Goal: Task Accomplishment & Management: Manage account settings

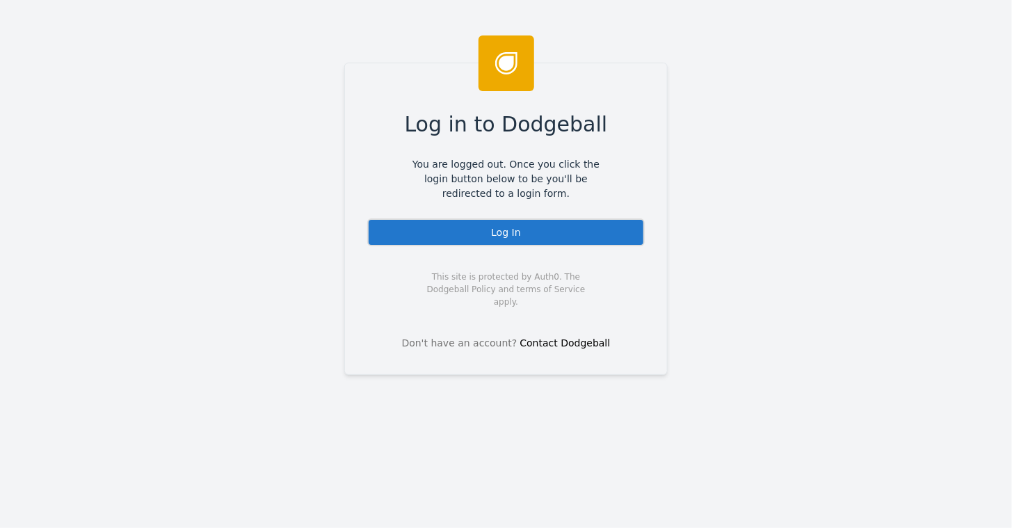
click at [488, 226] on div "Log In" at bounding box center [505, 232] width 277 height 28
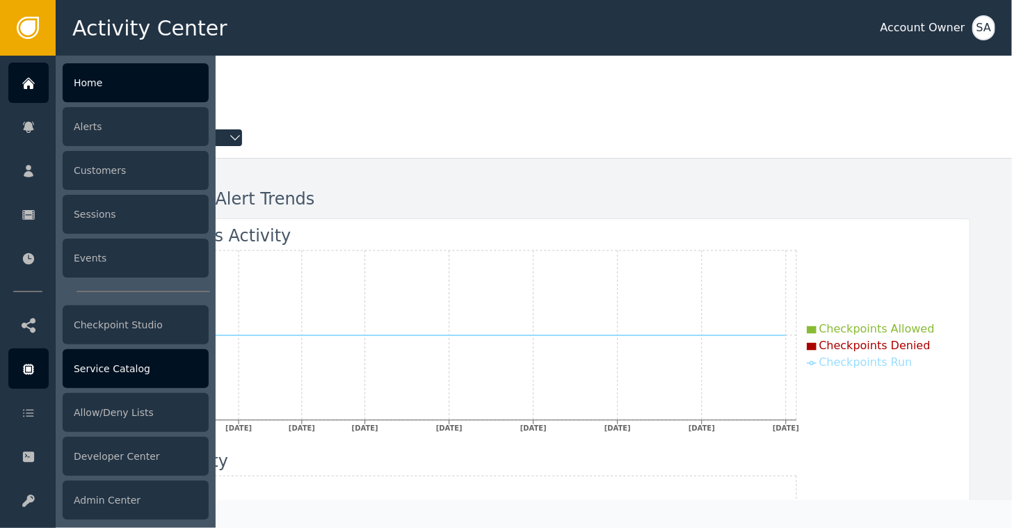
click at [121, 373] on div "Service Catalog" at bounding box center [136, 368] width 146 height 39
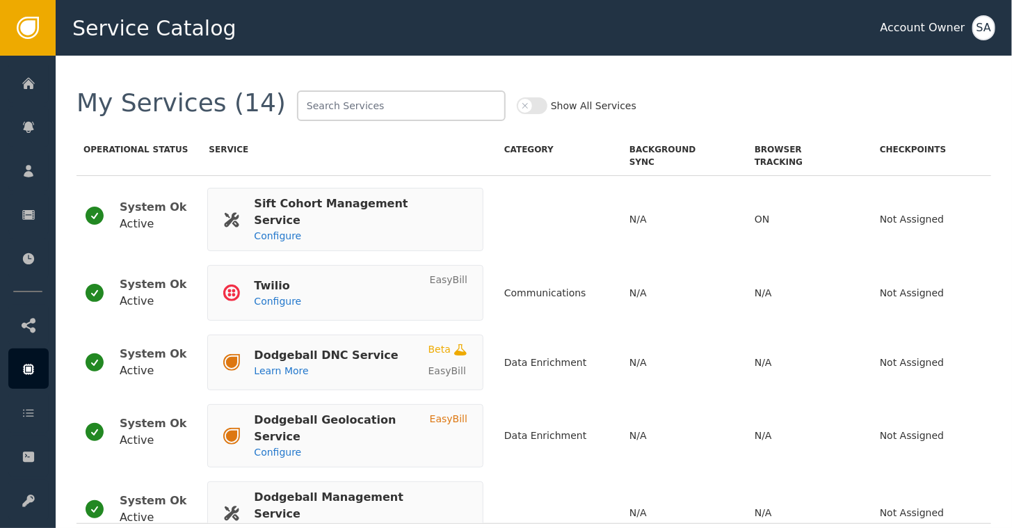
scroll to position [636, 0]
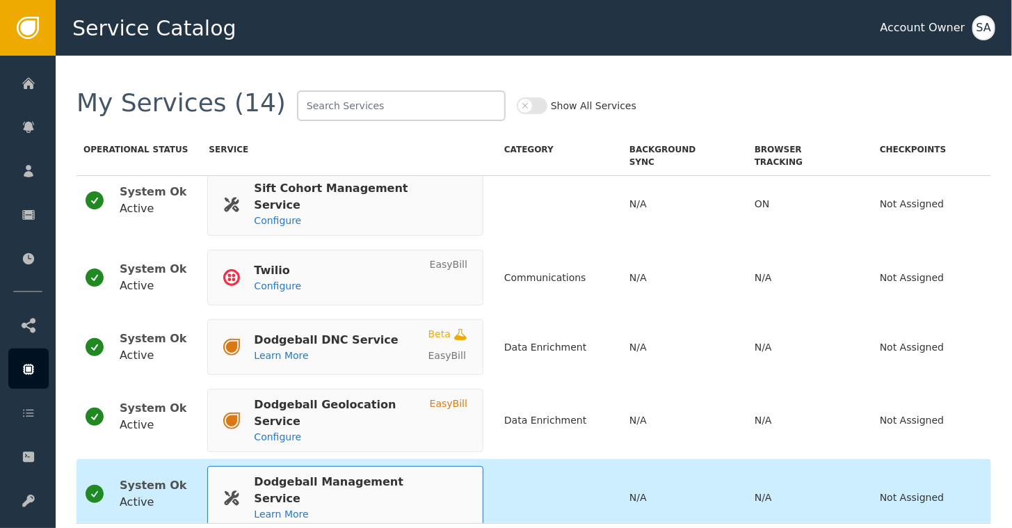
click at [346, 477] on div "Dodgeball Management Service" at bounding box center [354, 490] width 200 height 33
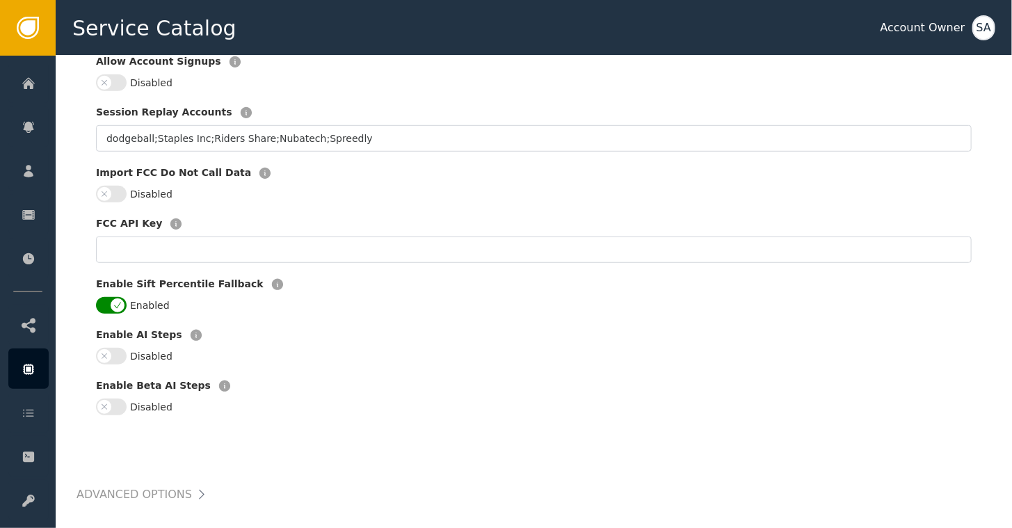
scroll to position [417, 0]
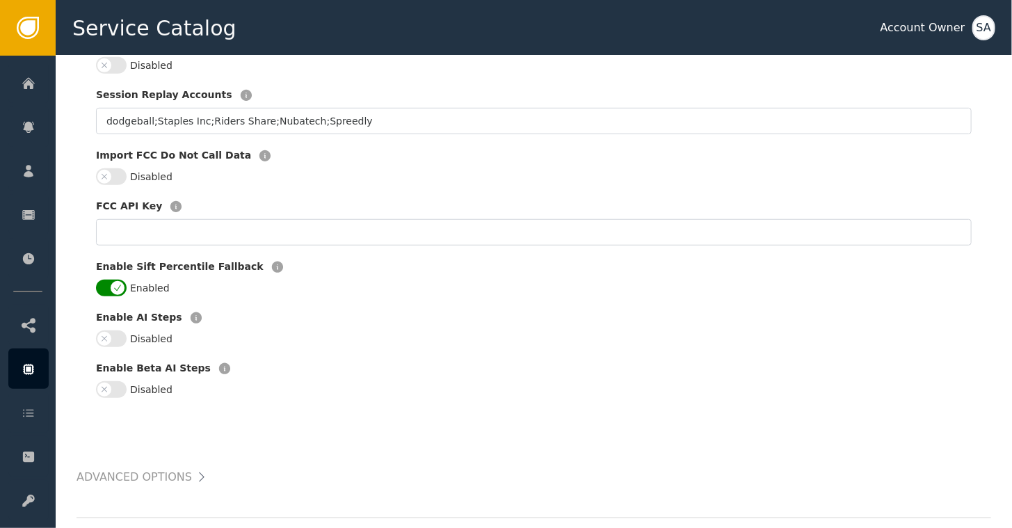
click at [118, 330] on button "Disabled" at bounding box center [111, 338] width 31 height 17
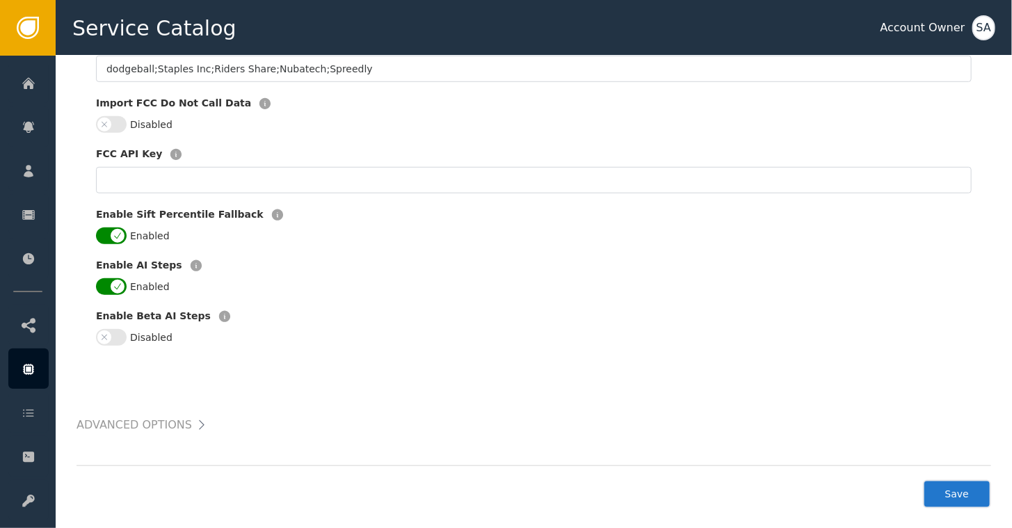
scroll to position [472, 0]
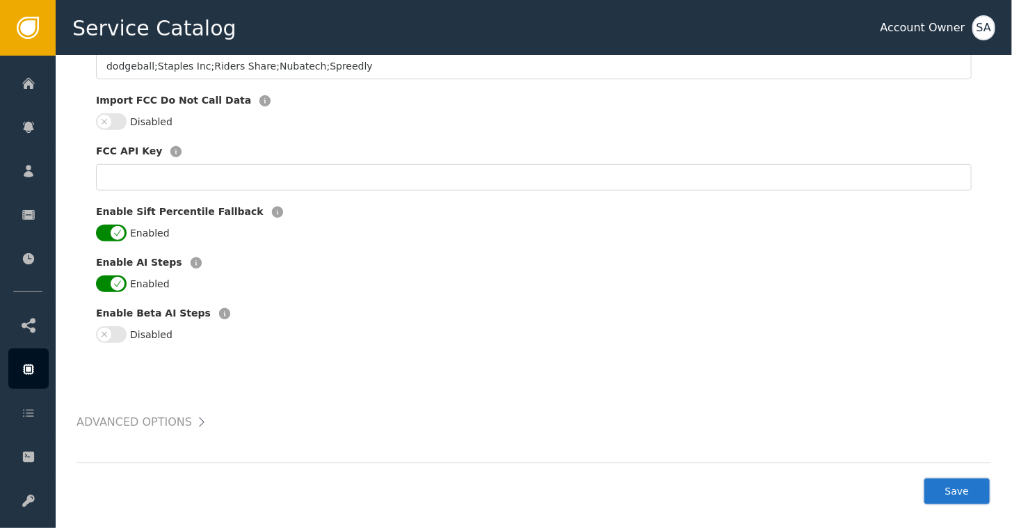
click at [964, 477] on button "Save" at bounding box center [957, 491] width 68 height 29
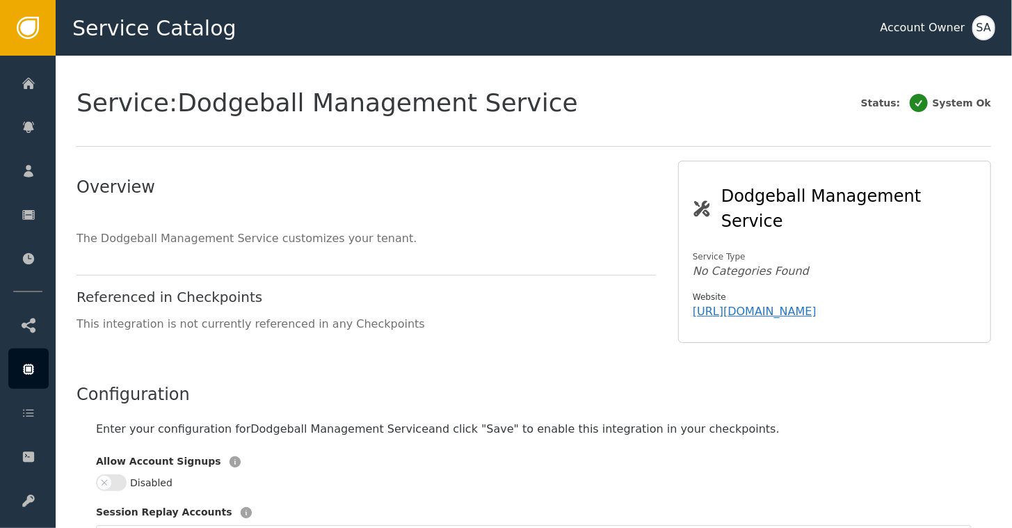
scroll to position [0, 0]
click at [985, 26] on div "SA" at bounding box center [983, 27] width 23 height 25
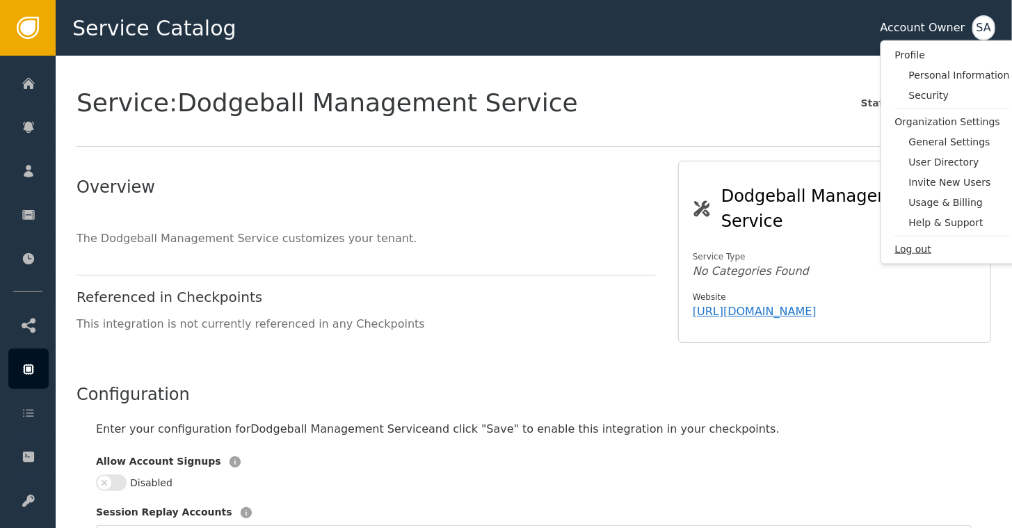
click at [915, 254] on span "Log out" at bounding box center [952, 249] width 115 height 15
